Goal: Task Accomplishment & Management: Manage account settings

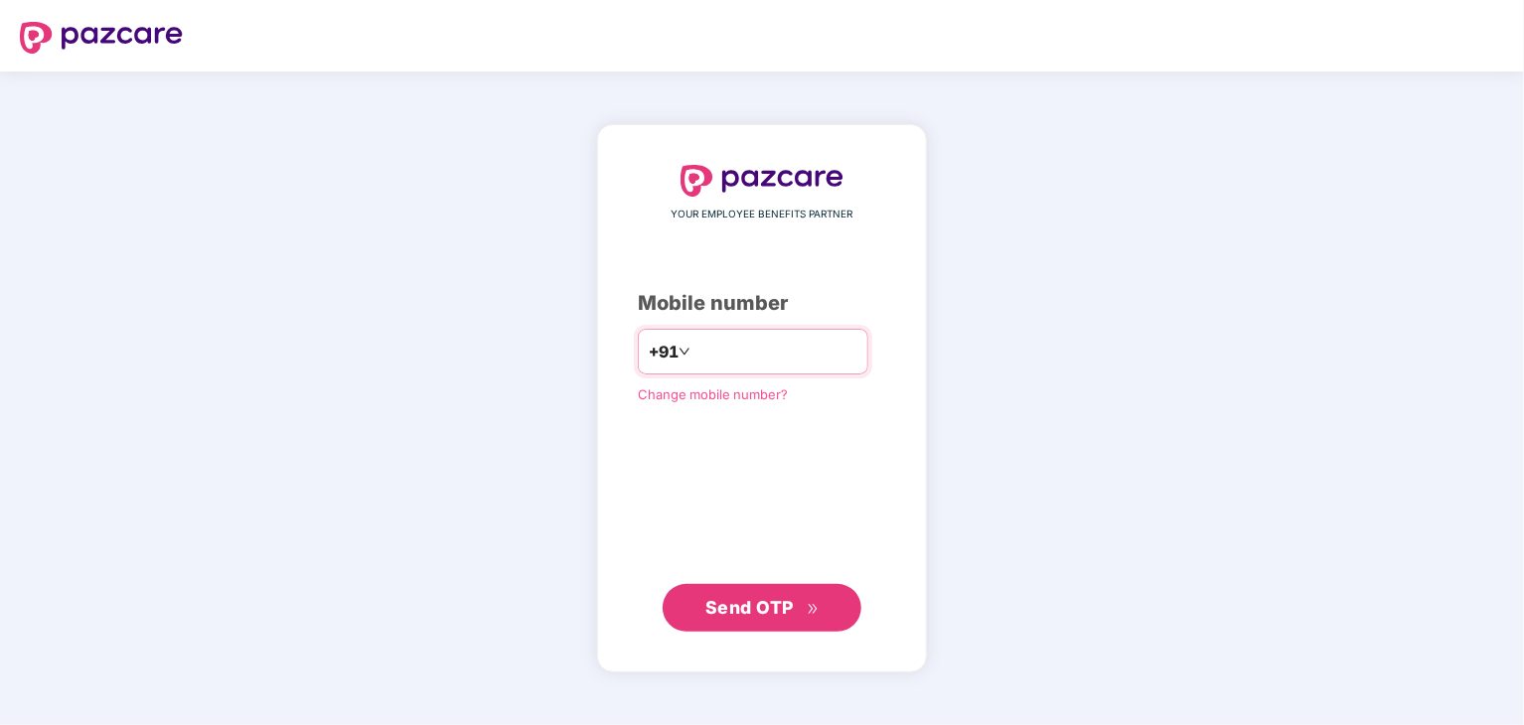
click at [742, 347] on input "number" at bounding box center [775, 352] width 163 height 32
type input "**********"
click at [713, 609] on span "Send OTP" at bounding box center [749, 606] width 88 height 21
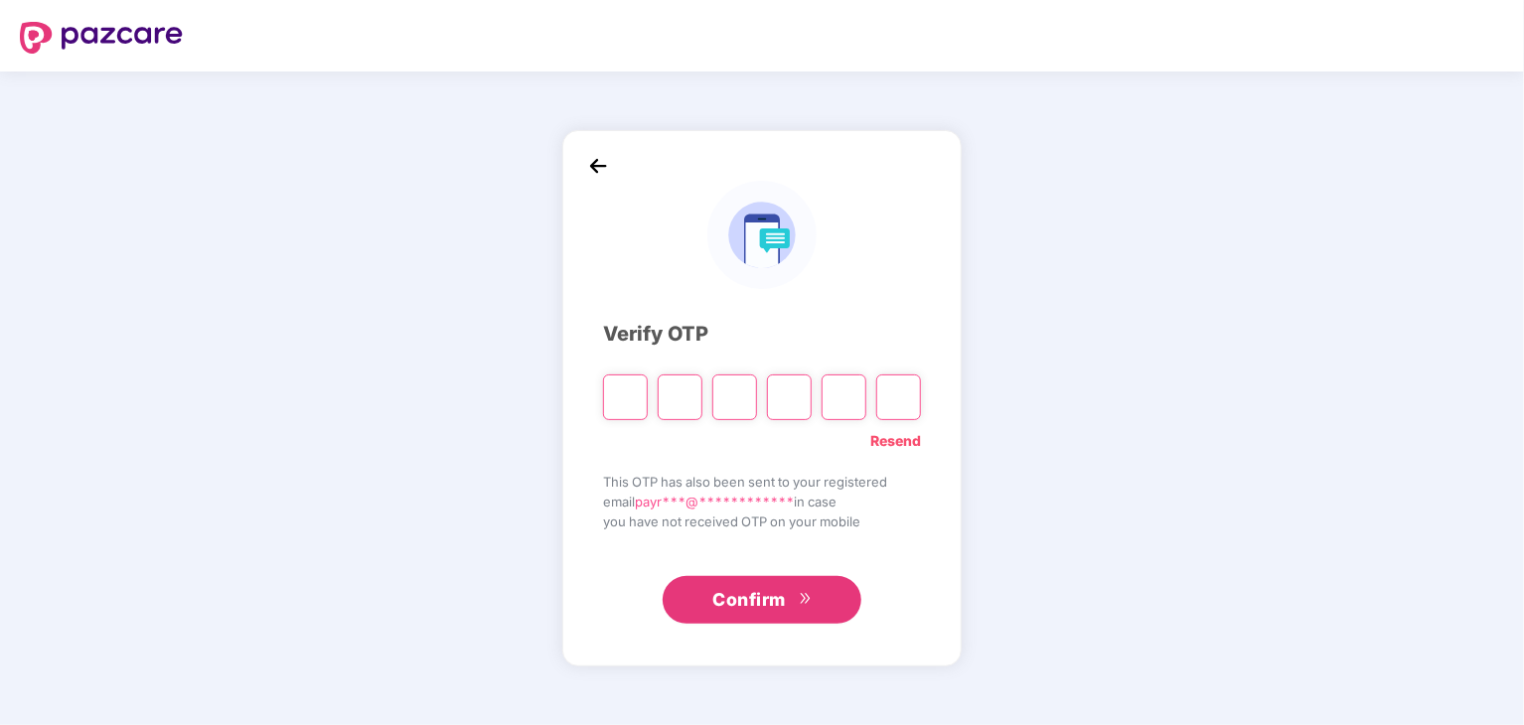
type input "*"
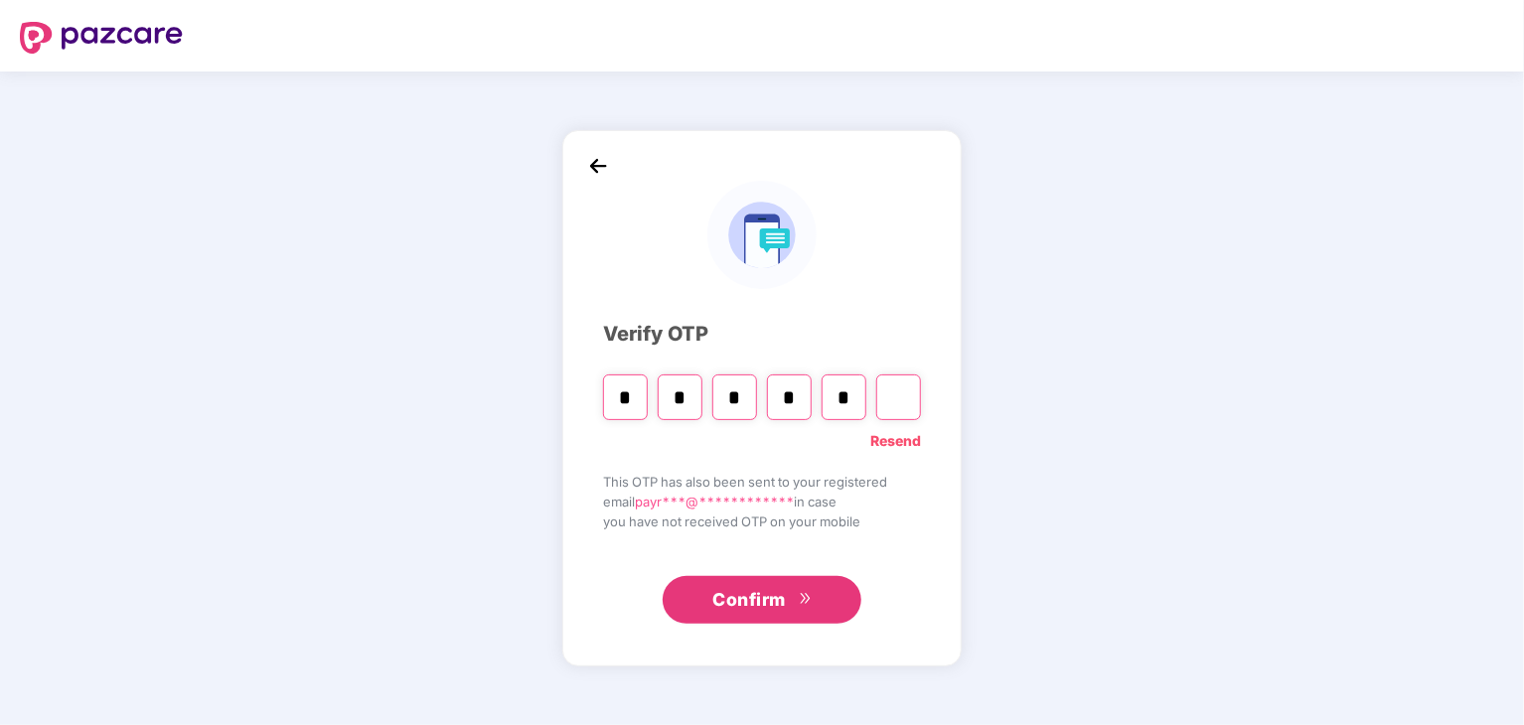
type input "*"
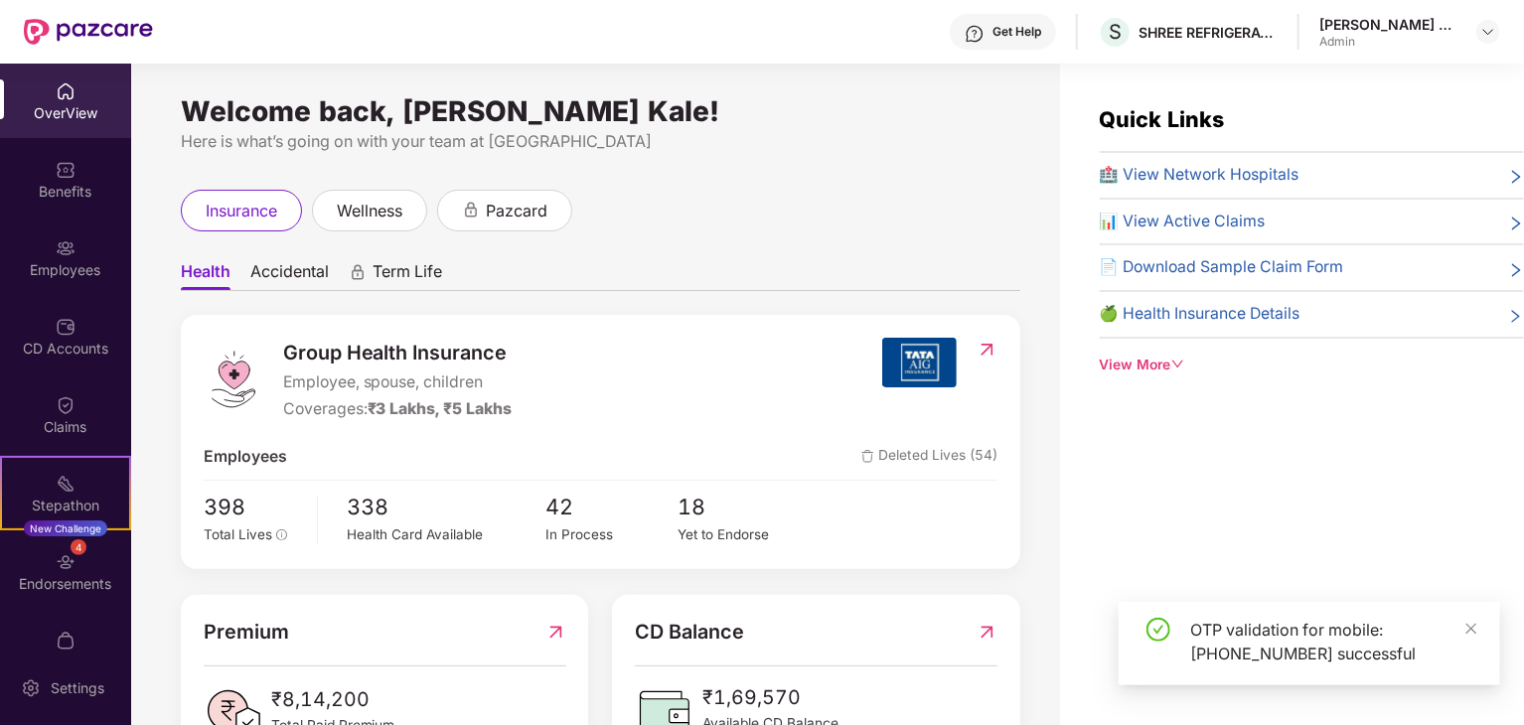
click at [78, 261] on div "Employees" at bounding box center [65, 270] width 131 height 20
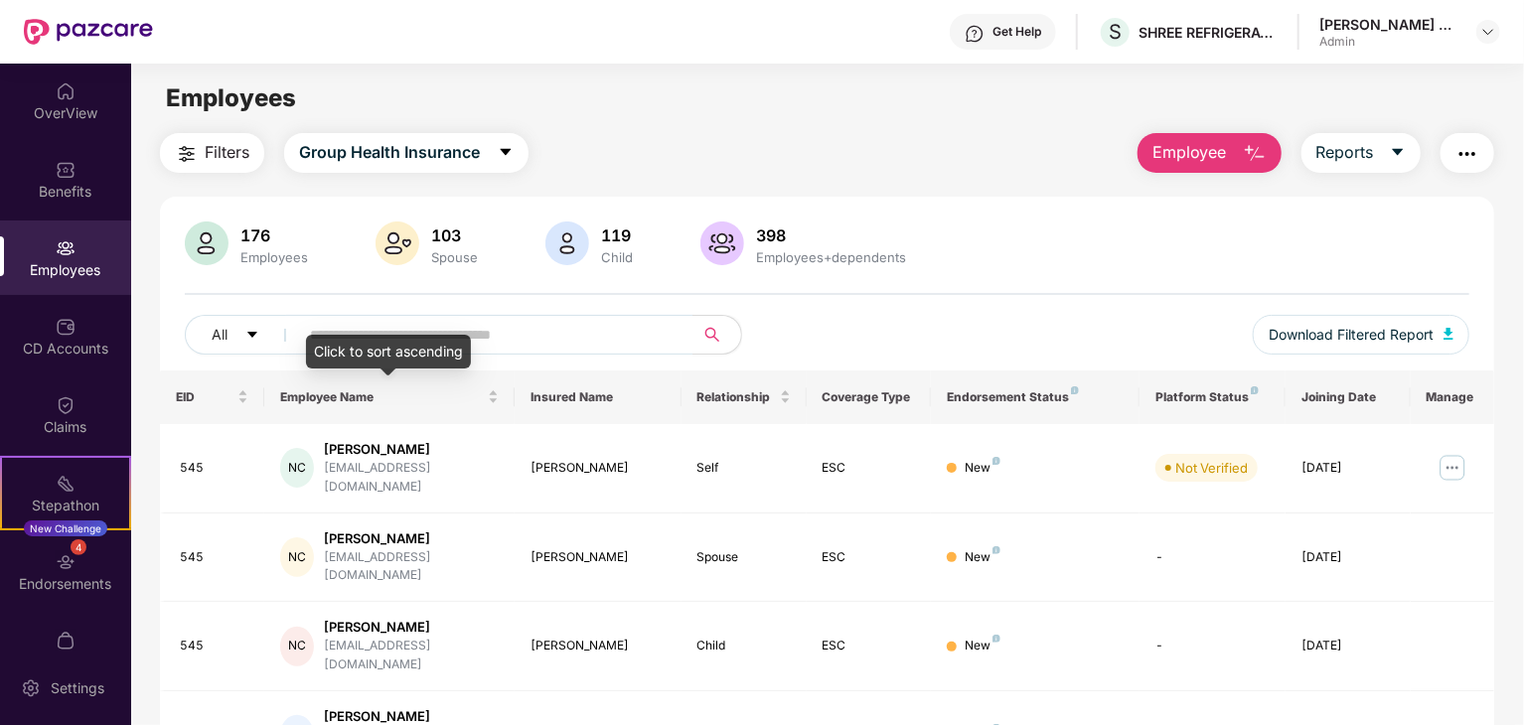
click at [345, 343] on div "Click to sort ascending" at bounding box center [388, 352] width 165 height 34
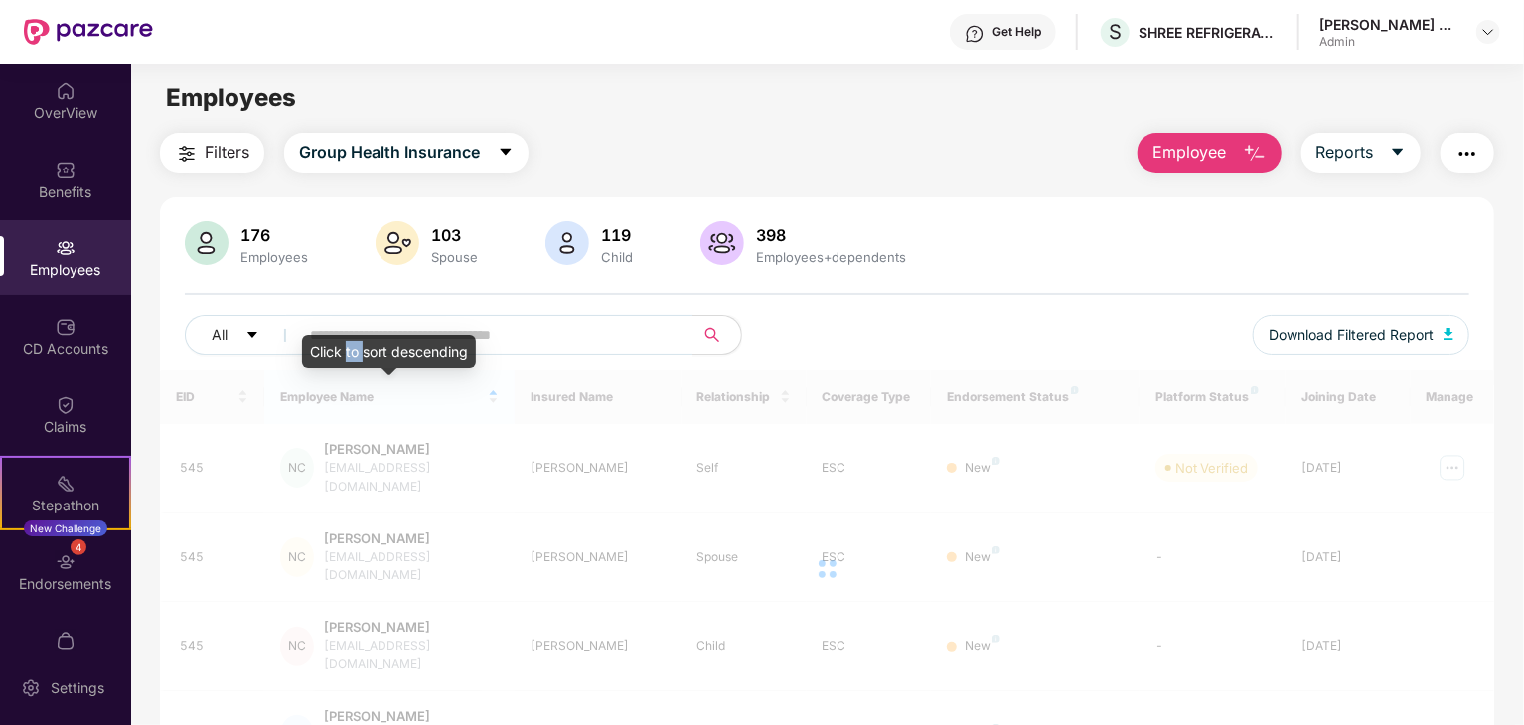
click at [345, 343] on div "Click to sort descending" at bounding box center [389, 352] width 174 height 34
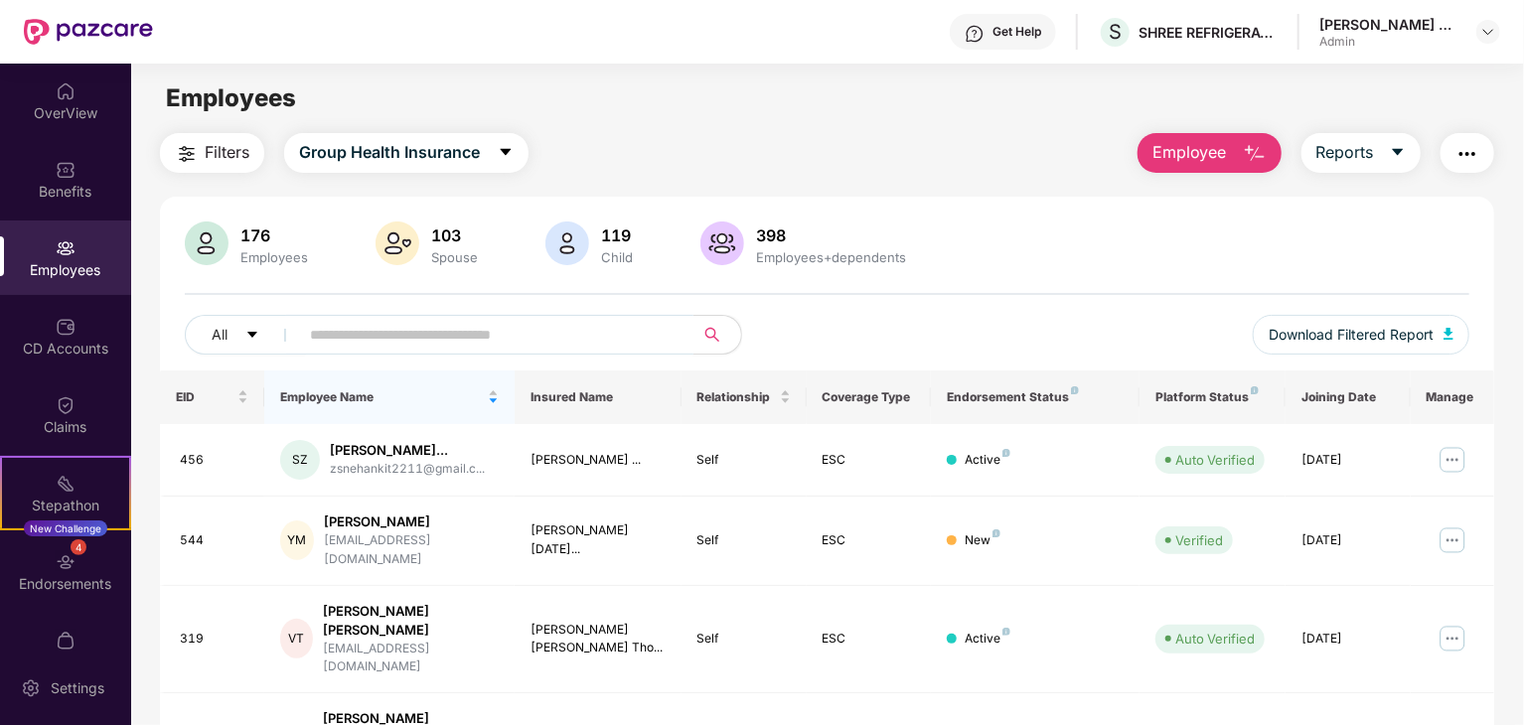
click at [347, 338] on input "text" at bounding box center [488, 335] width 357 height 30
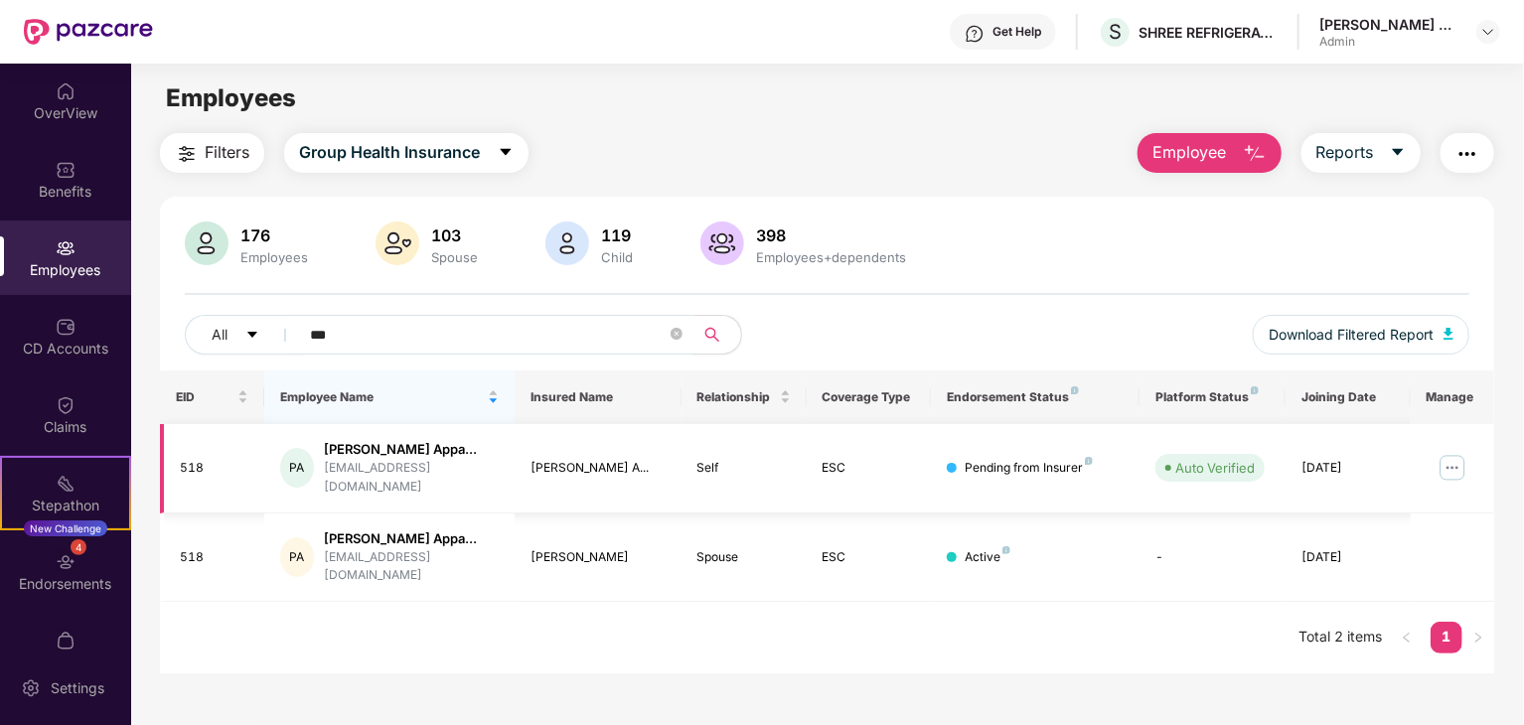
type input "***"
click at [1454, 454] on img at bounding box center [1452, 468] width 32 height 32
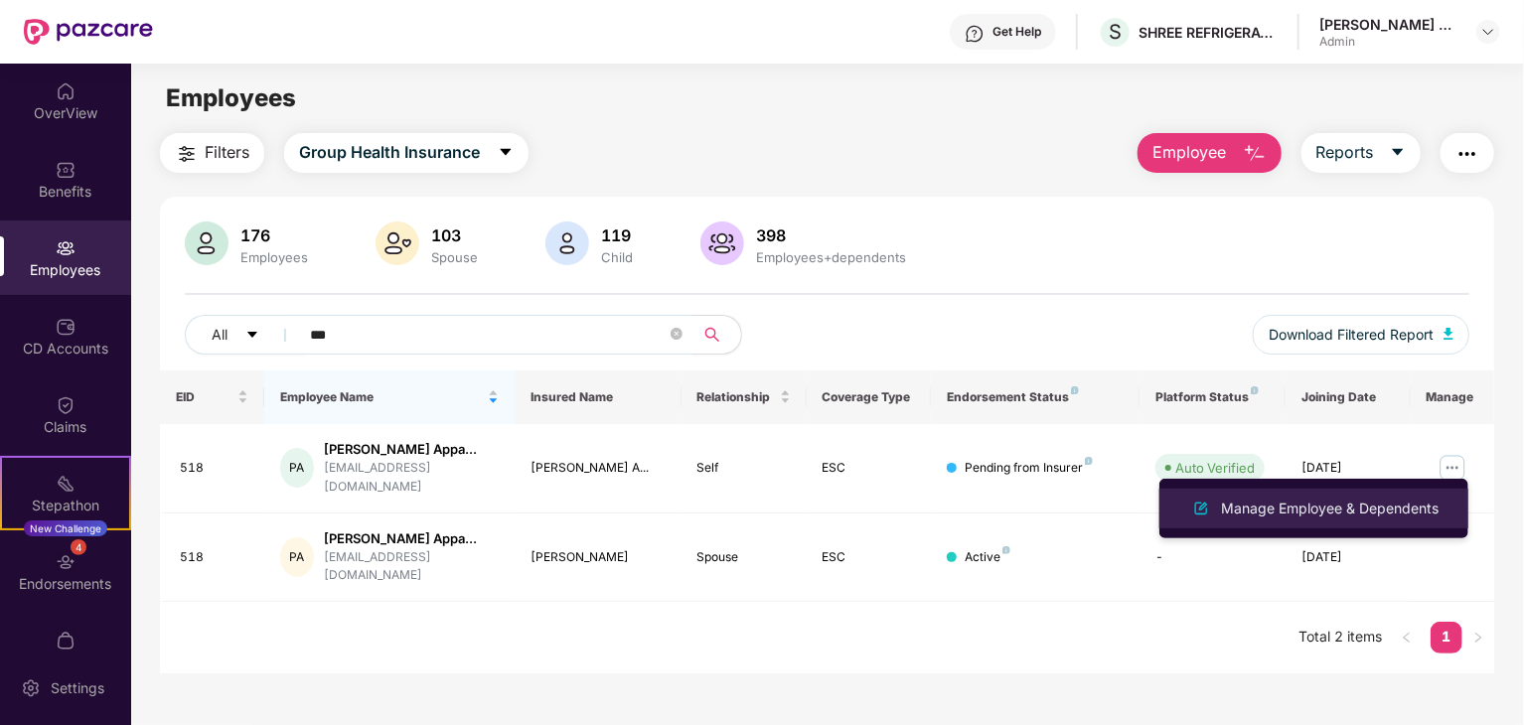
click at [1366, 518] on div "Manage Employee & Dependents" at bounding box center [1329, 509] width 225 height 22
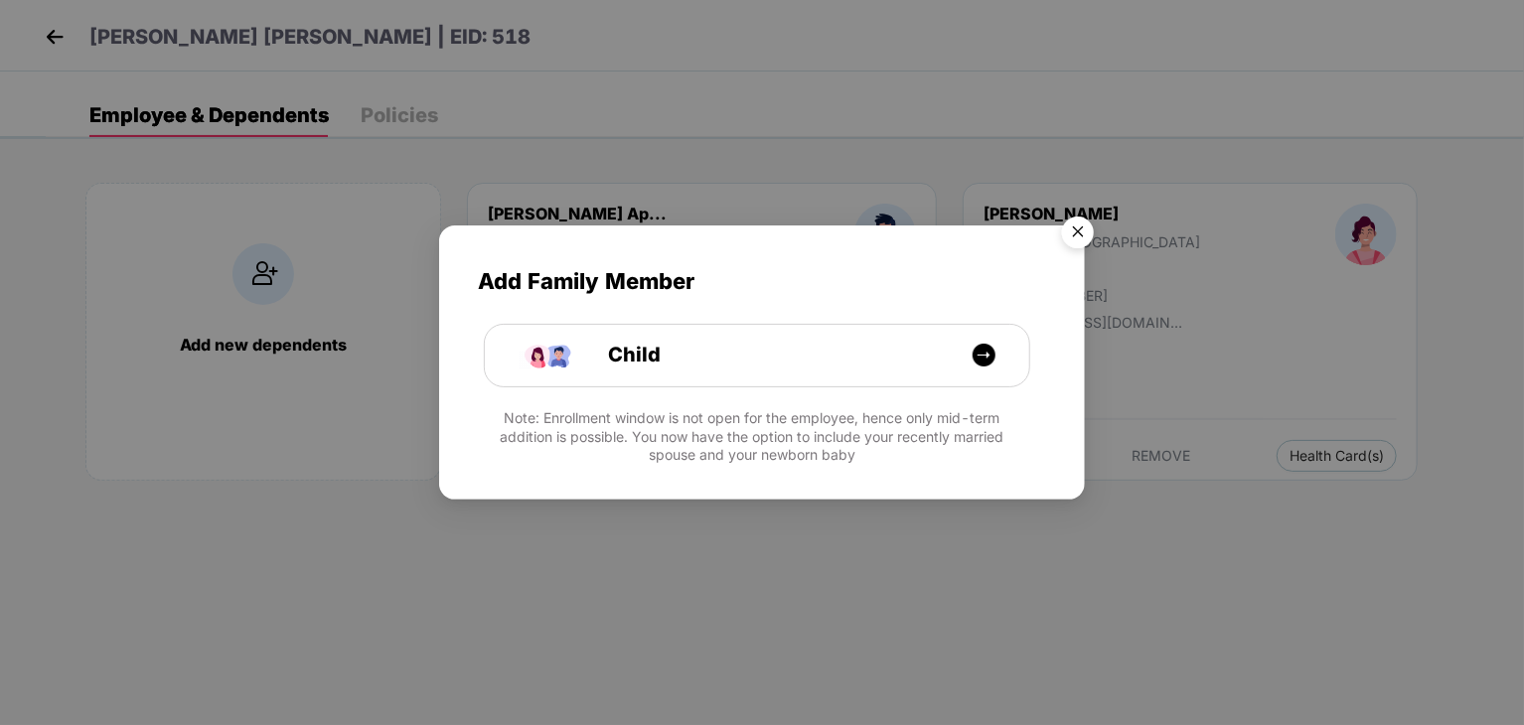
click at [1060, 236] on img "Close" at bounding box center [1078, 236] width 56 height 56
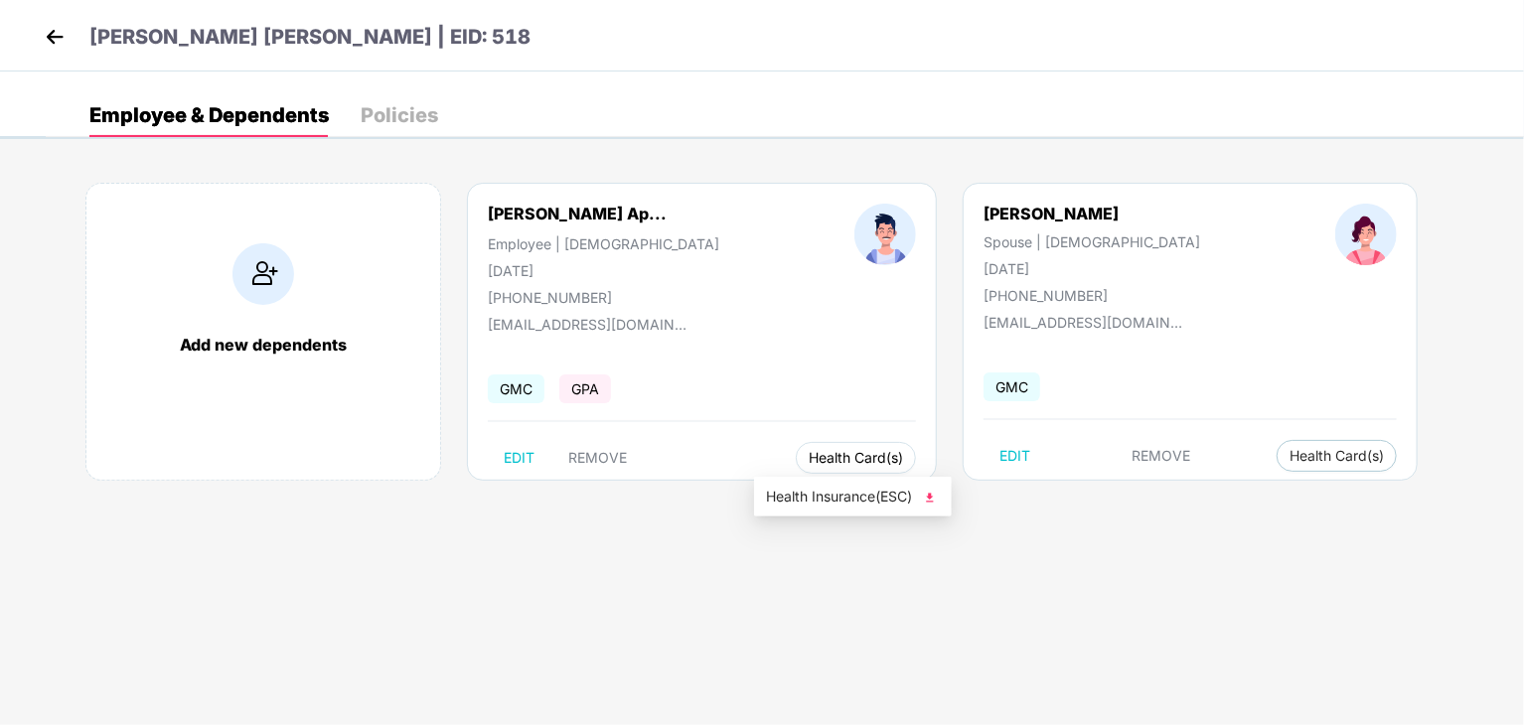
click at [807, 470] on button "Health Card(s)" at bounding box center [856, 458] width 120 height 32
click at [823, 501] on span "Health Insurance(ESC)" at bounding box center [853, 497] width 174 height 22
click at [43, 31] on img at bounding box center [55, 37] width 30 height 30
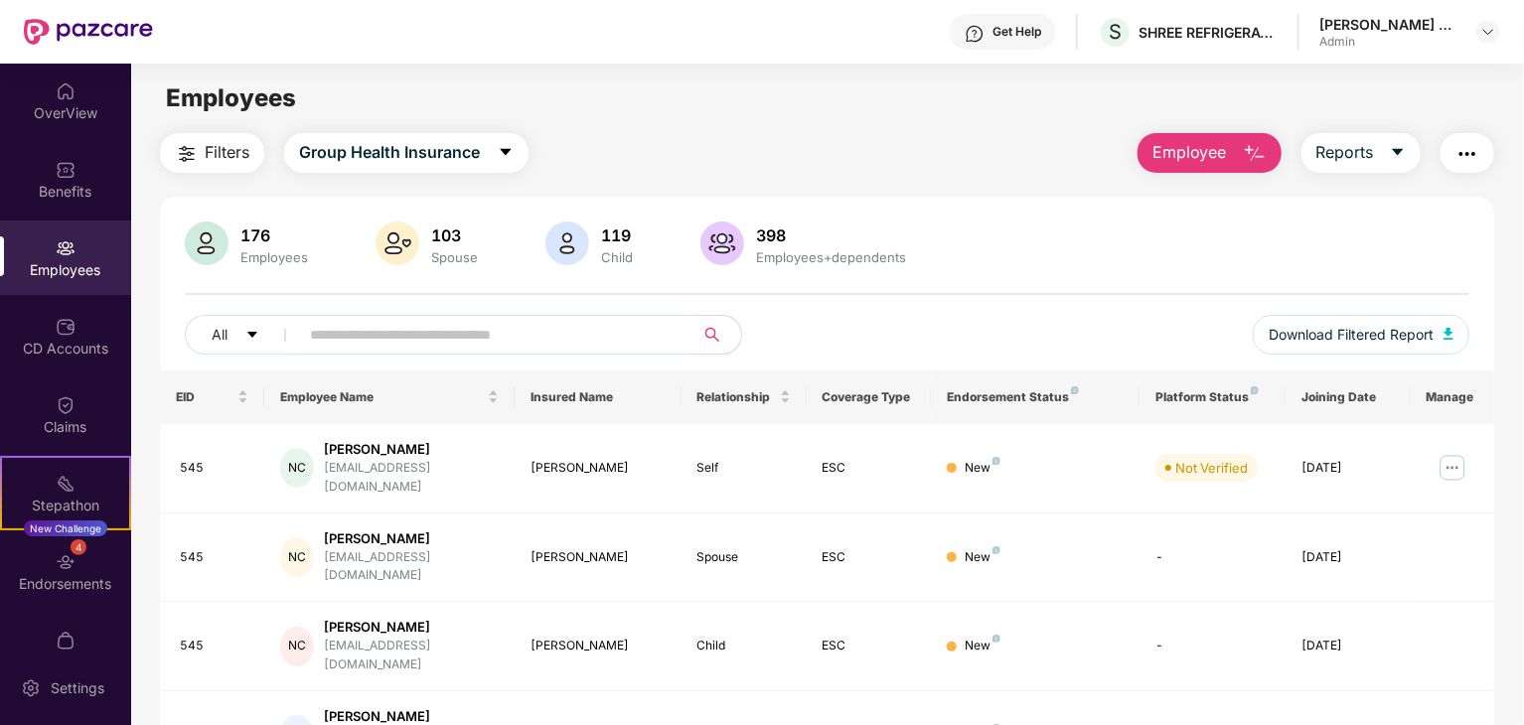
click at [470, 331] on input "text" at bounding box center [488, 335] width 357 height 30
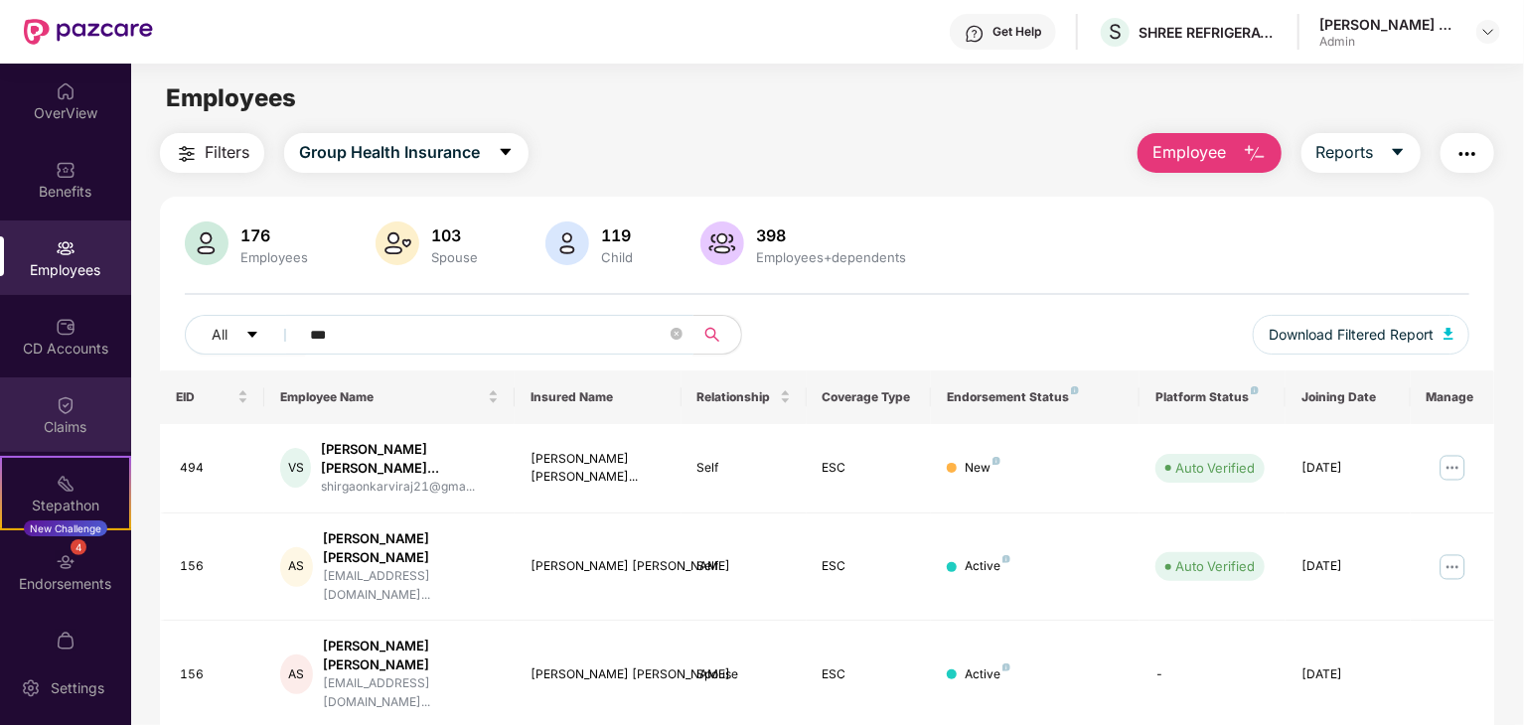
type input "***"
click at [48, 390] on div "Claims" at bounding box center [65, 414] width 131 height 75
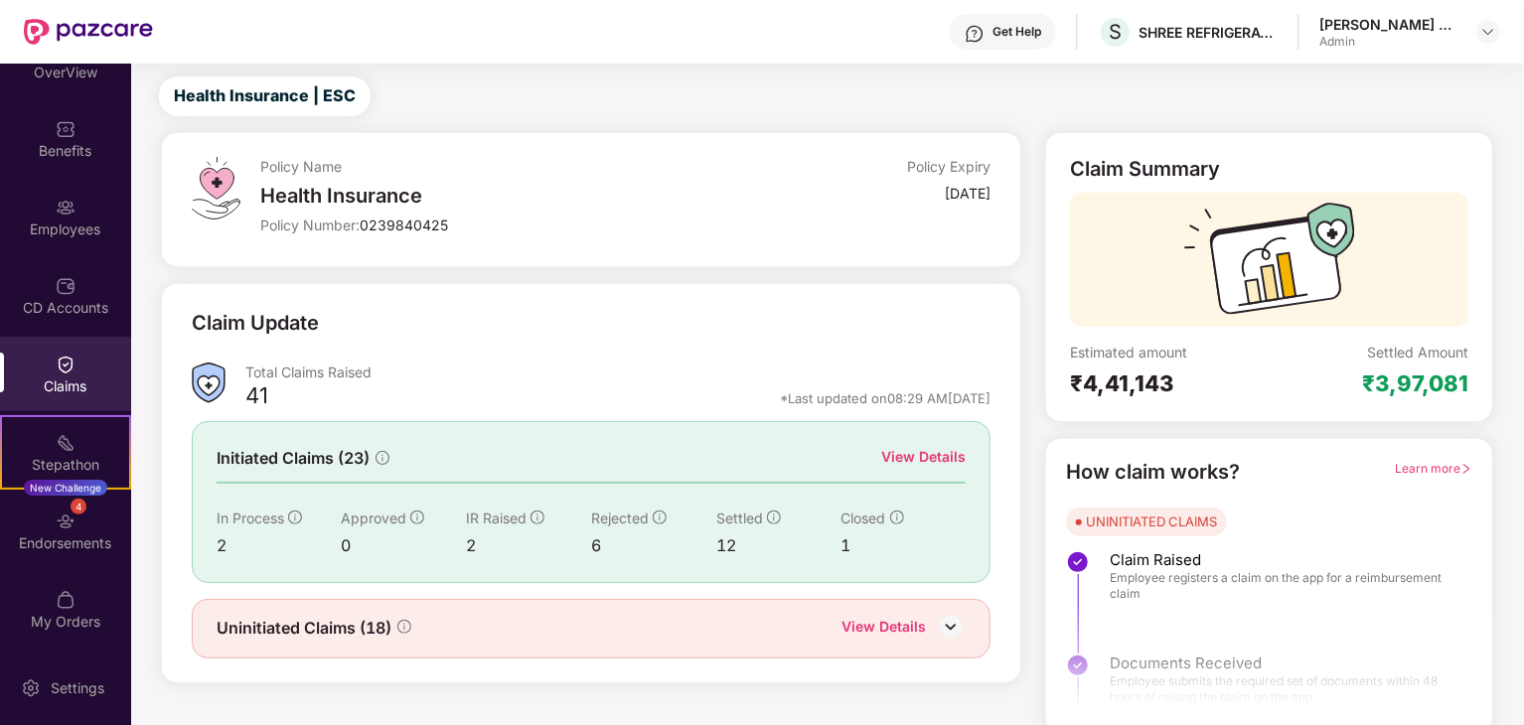
scroll to position [52, 0]
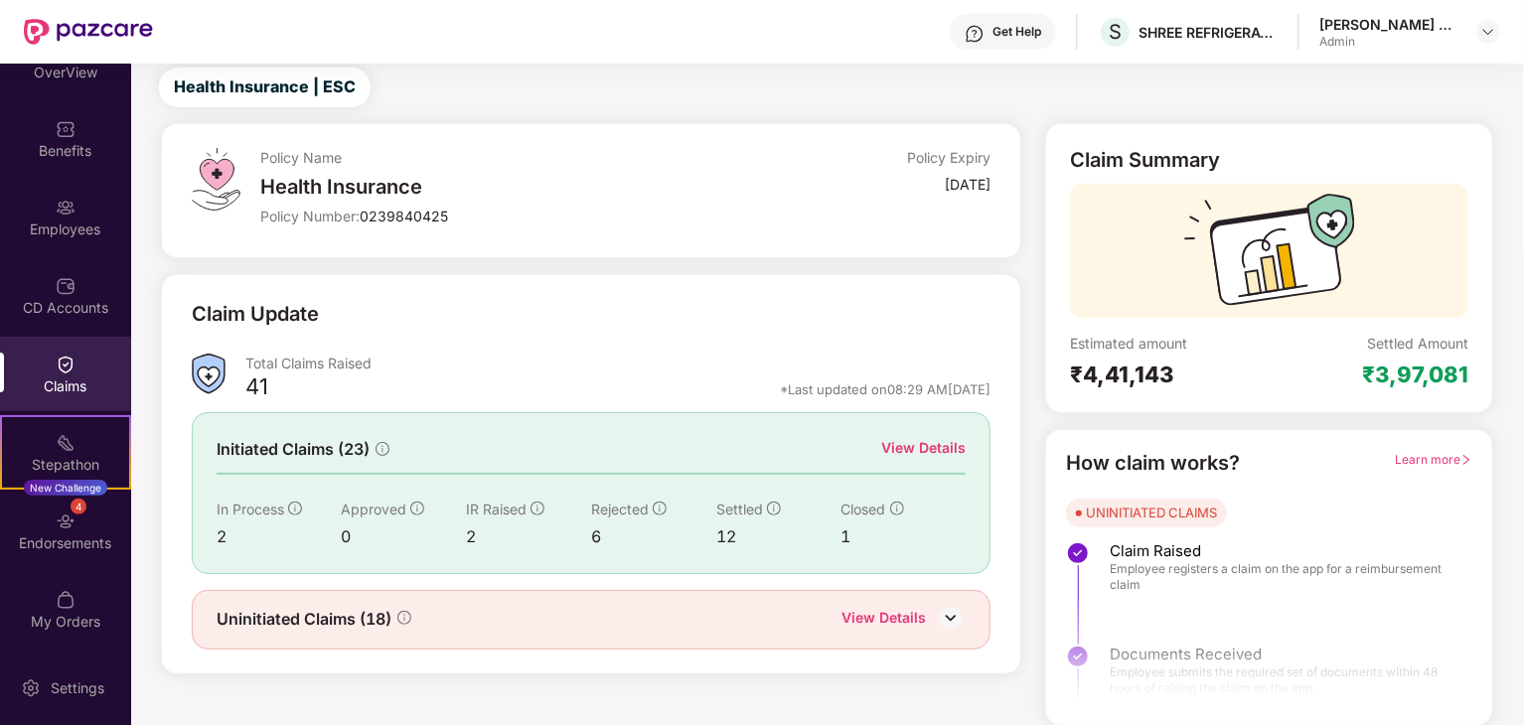
click at [911, 616] on div "View Details" at bounding box center [883, 620] width 84 height 26
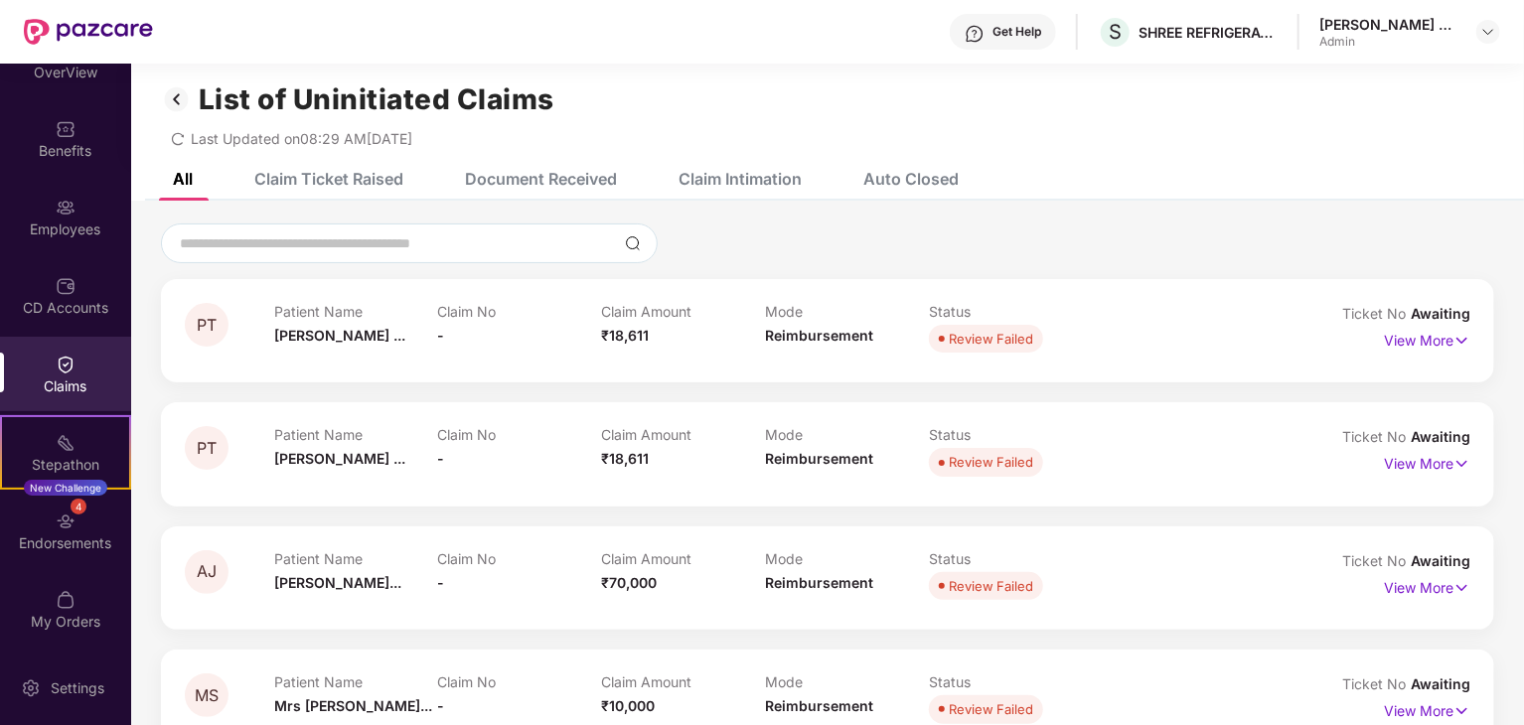
scroll to position [0, 0]
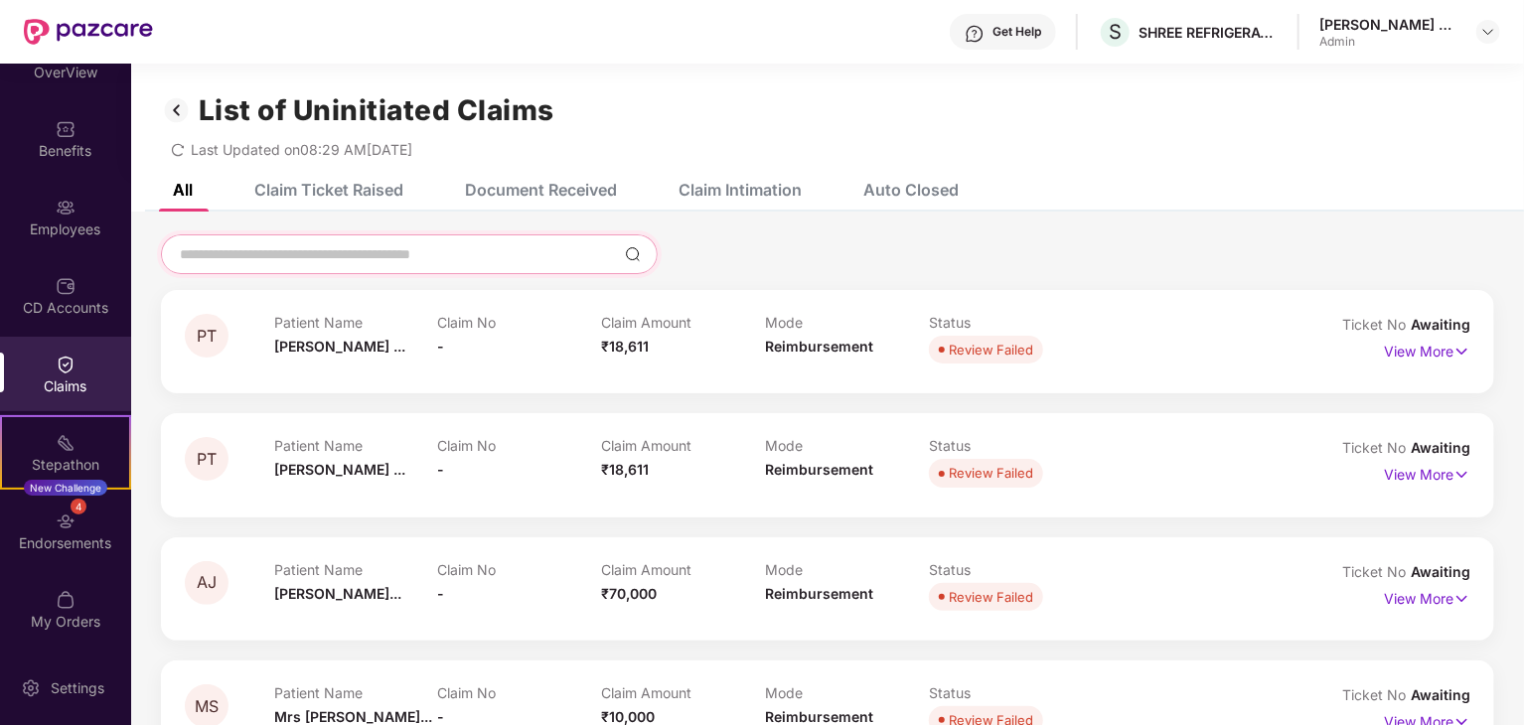
click at [319, 258] on input at bounding box center [397, 254] width 439 height 21
click at [1412, 608] on p "View More" at bounding box center [1427, 596] width 86 height 27
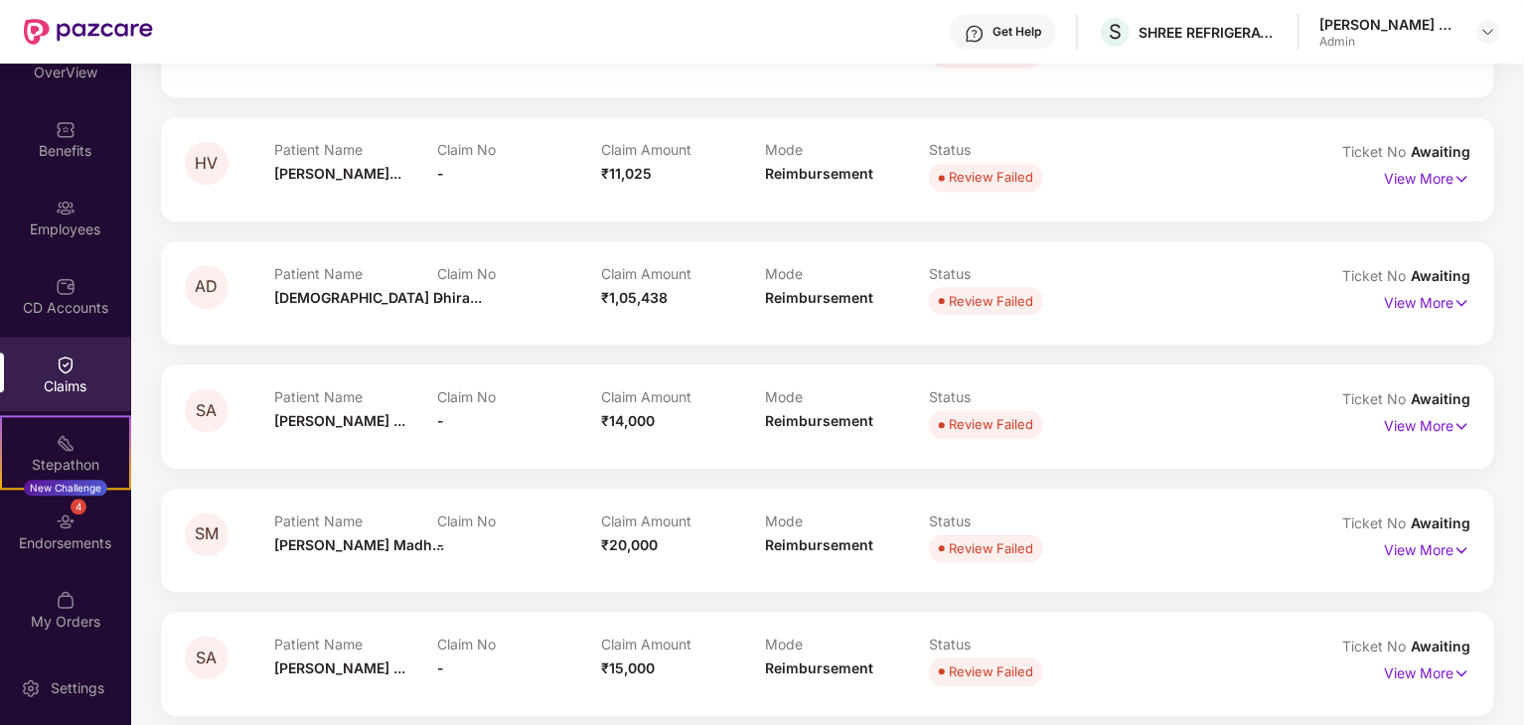
scroll to position [2191, 0]
